Goal: Find specific page/section

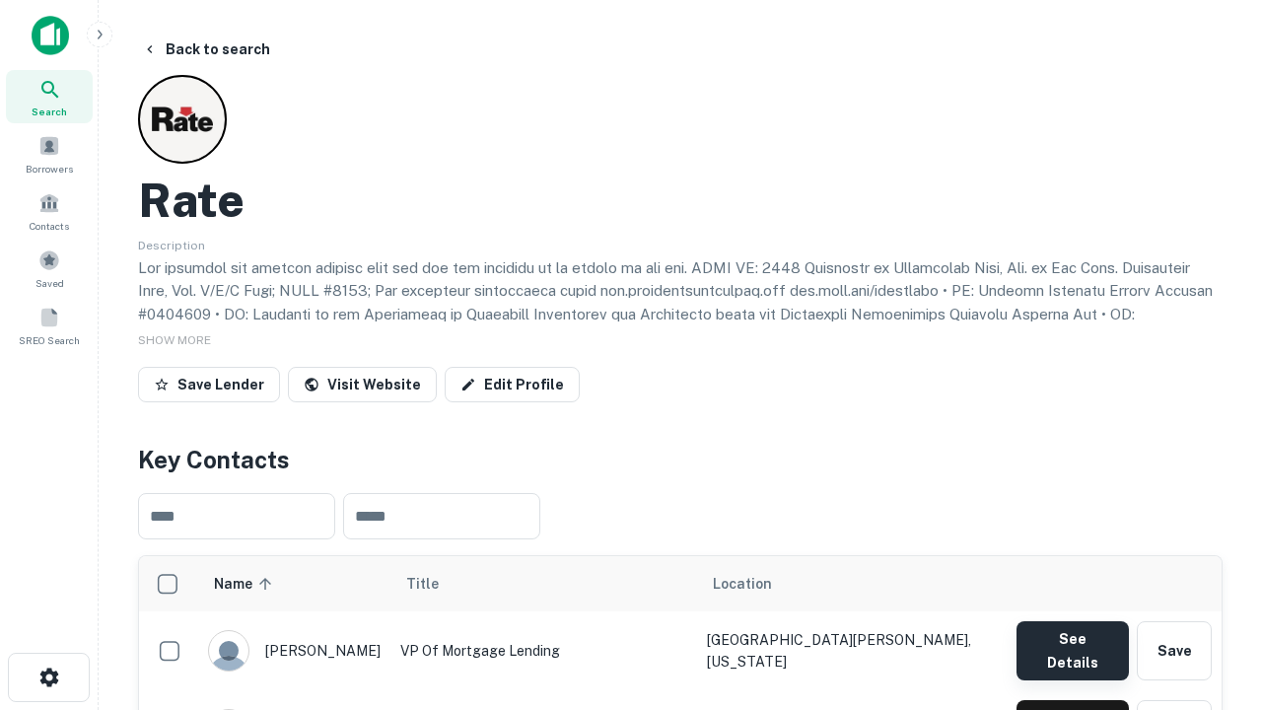
click at [1072, 641] on button "See Details" at bounding box center [1072, 650] width 112 height 59
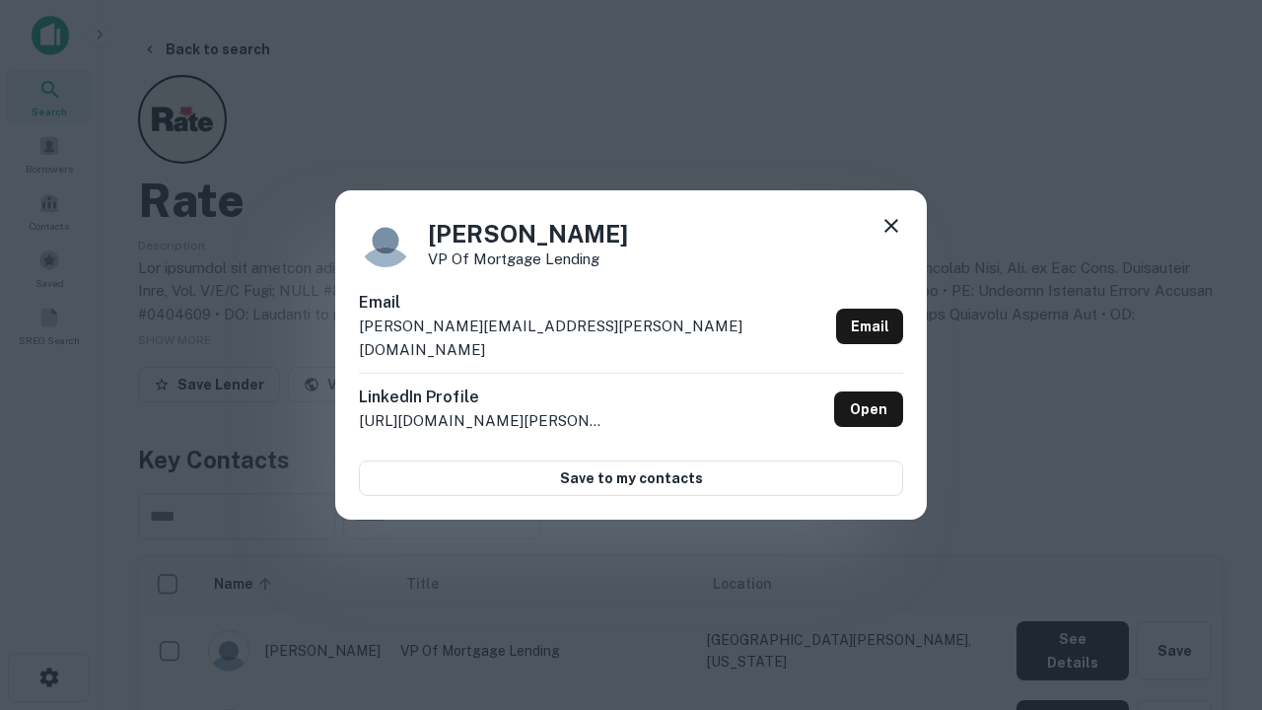
click at [891, 238] on icon at bounding box center [891, 226] width 24 height 24
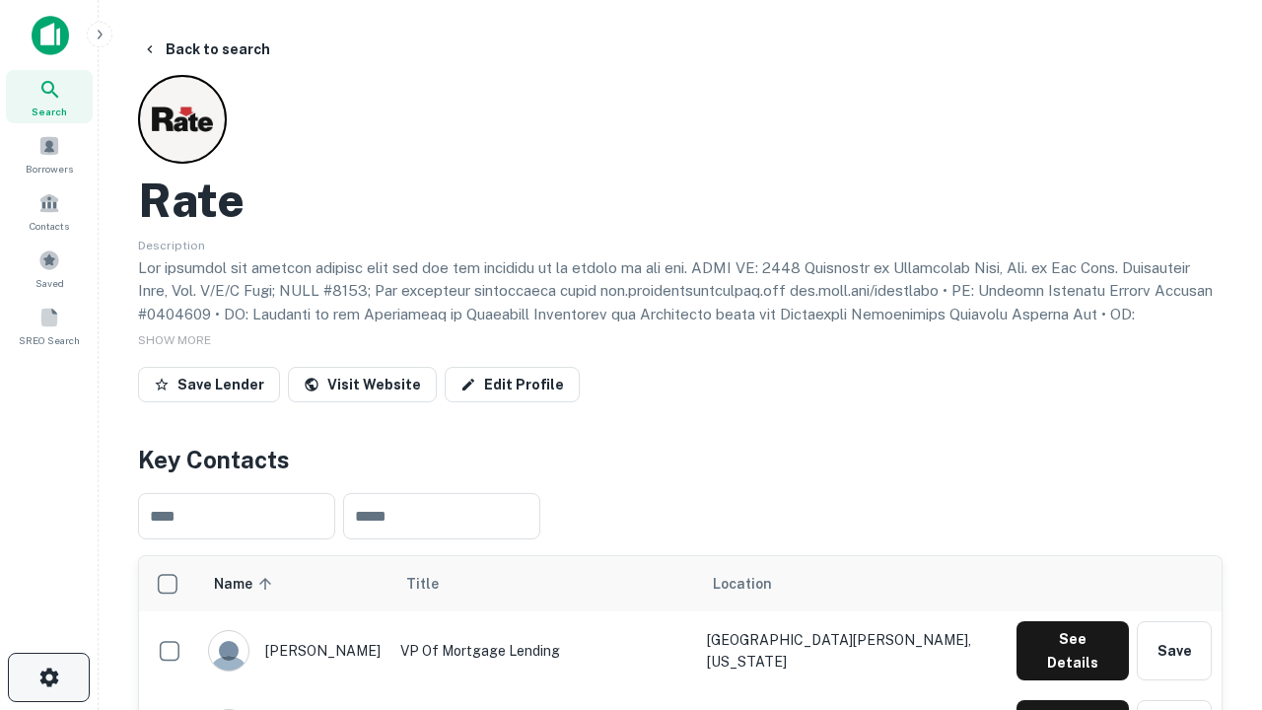
click at [48, 677] on icon "button" at bounding box center [49, 677] width 24 height 24
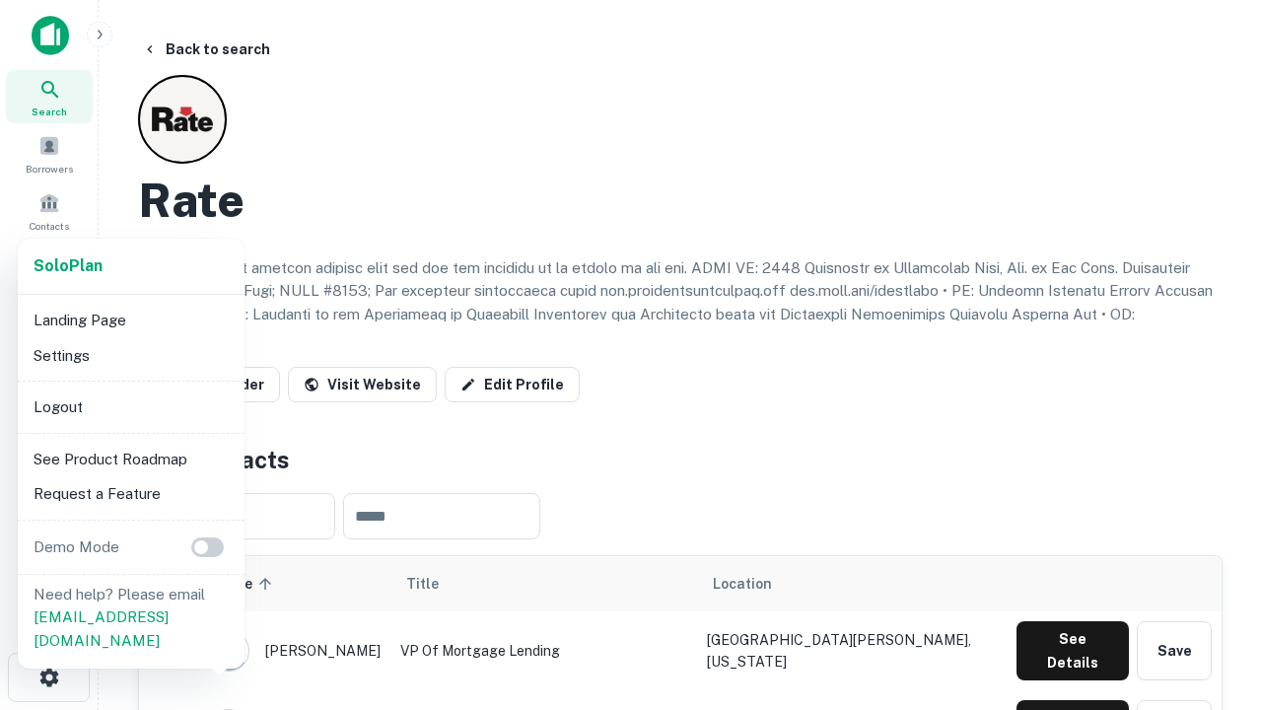
click at [130, 406] on li "Logout" at bounding box center [131, 406] width 211 height 35
